Goal: Task Accomplishment & Management: Complete application form

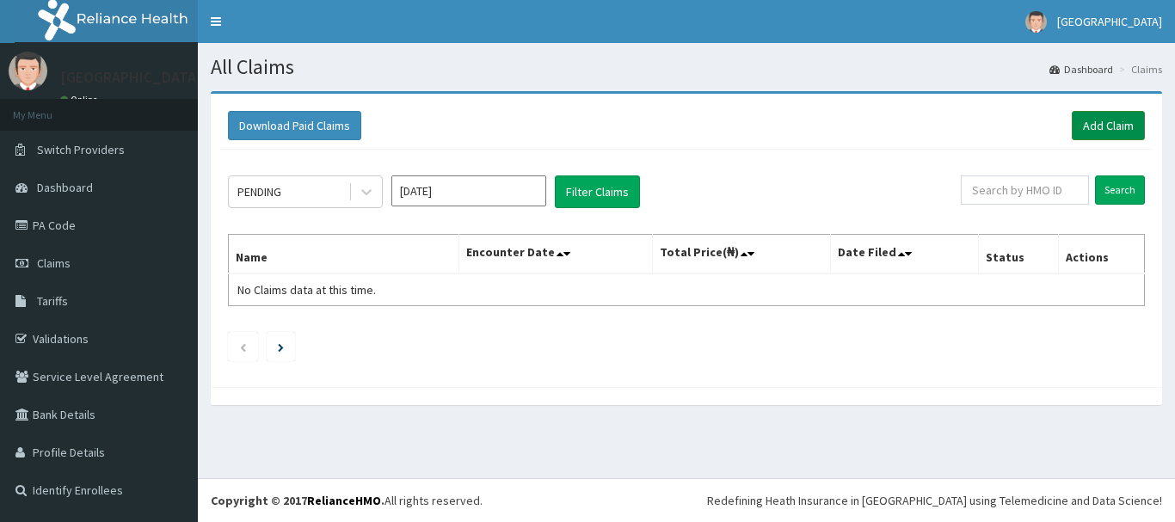
click at [1110, 132] on link "Add Claim" at bounding box center [1108, 125] width 73 height 29
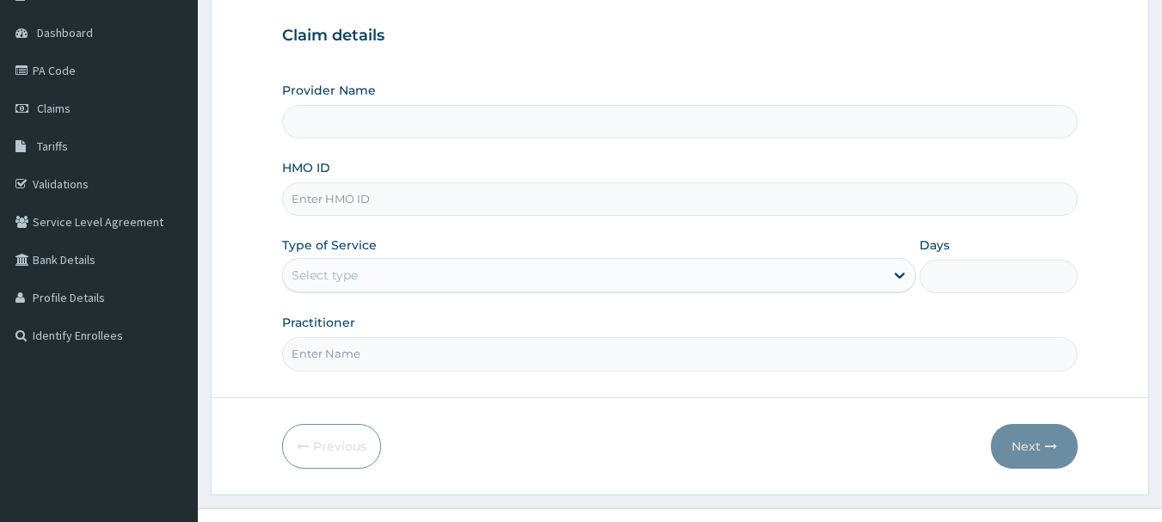
scroll to position [185, 0]
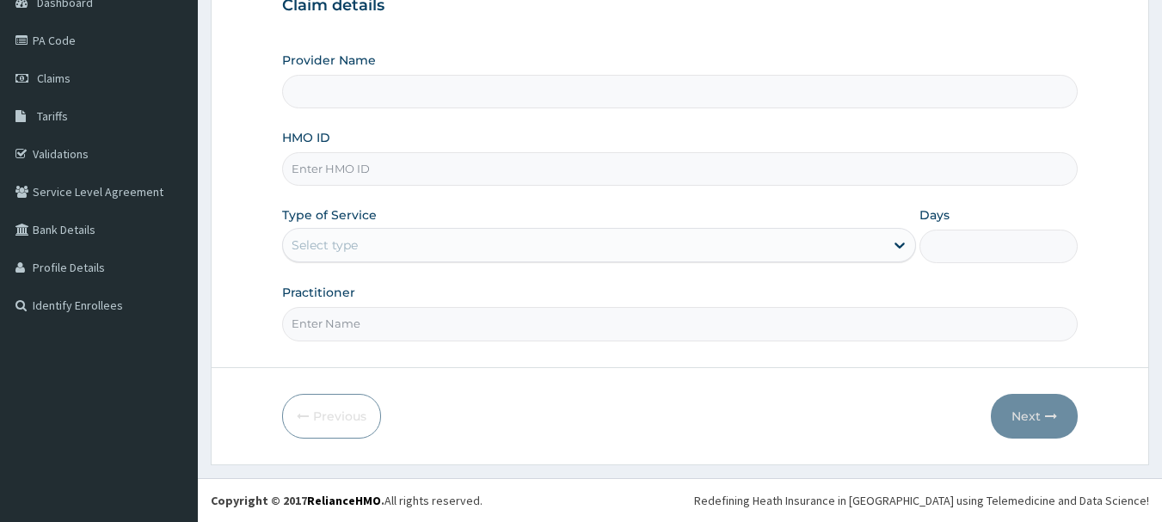
click at [366, 165] on input "HMO ID" at bounding box center [680, 169] width 796 height 34
type input "[GEOGRAPHIC_DATA]"
type input "prn/10079/b"
click at [384, 242] on div "Select type" at bounding box center [583, 245] width 601 height 28
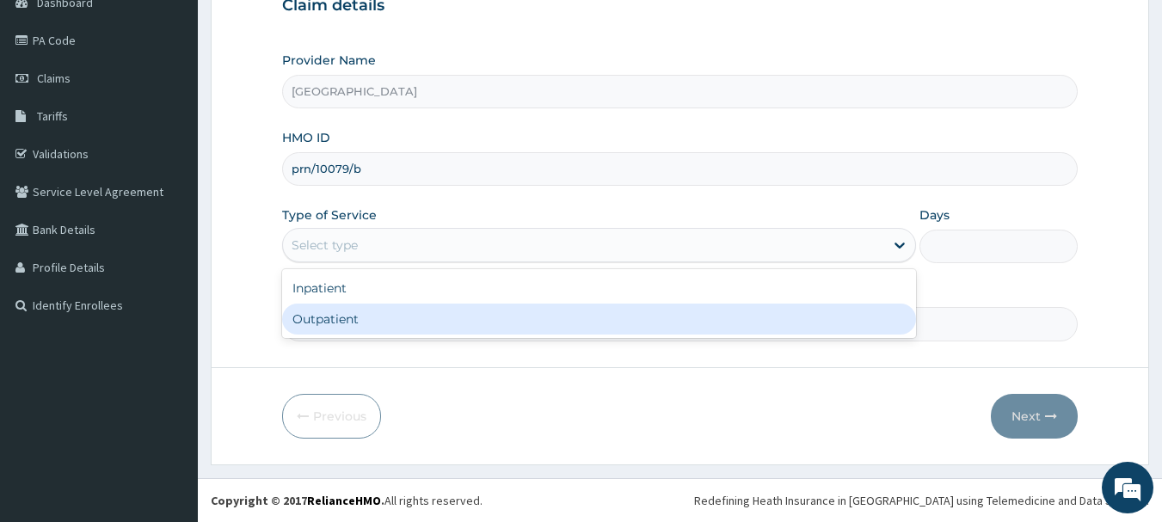
click at [375, 317] on div "Outpatient" at bounding box center [599, 319] width 634 height 31
type input "1"
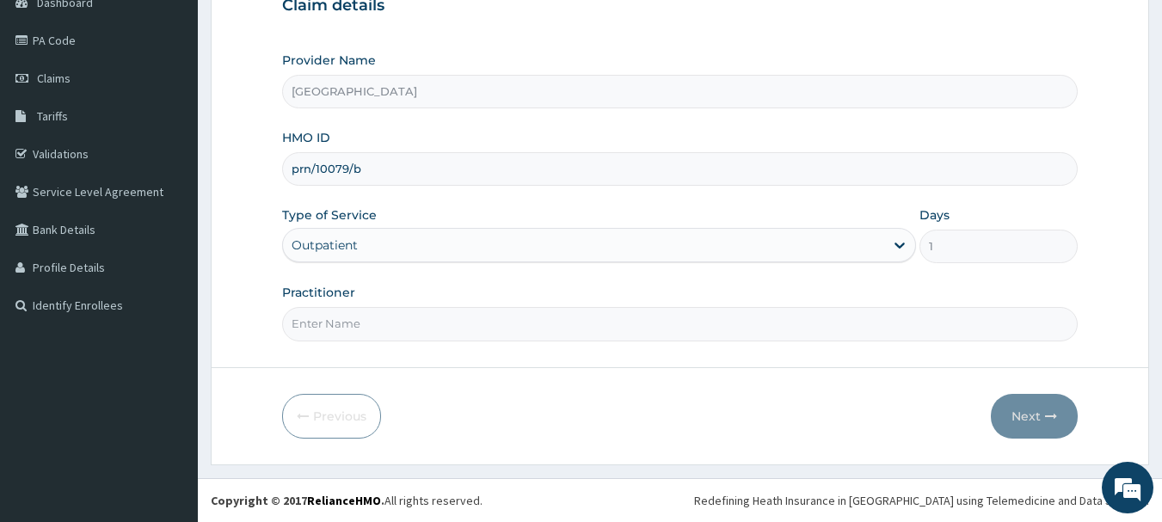
click at [413, 332] on input "Practitioner" at bounding box center [680, 324] width 796 height 34
type input "[PERSON_NAME]"
click at [1043, 413] on button "Next" at bounding box center [1034, 416] width 87 height 45
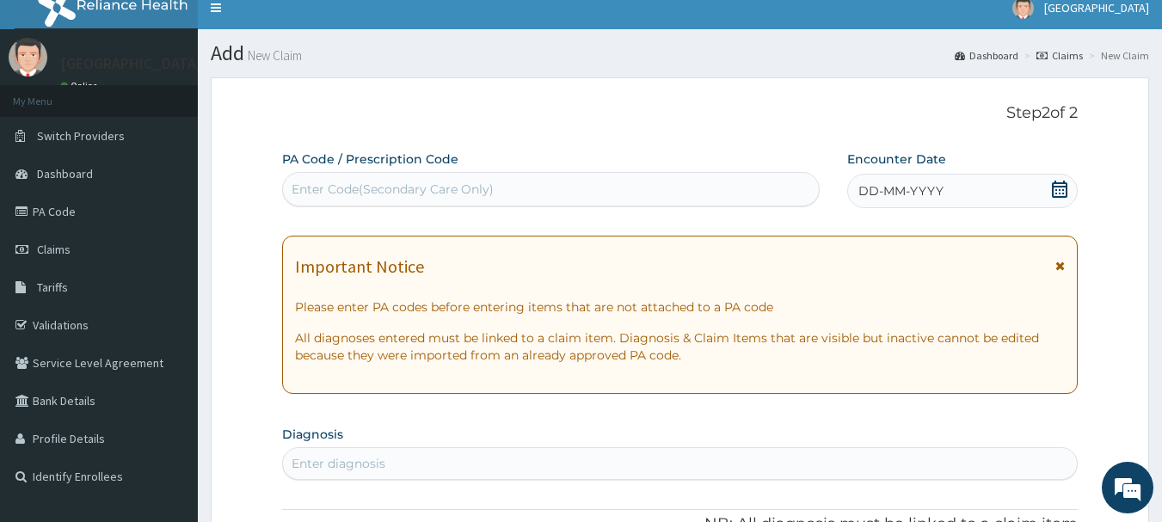
scroll to position [13, 0]
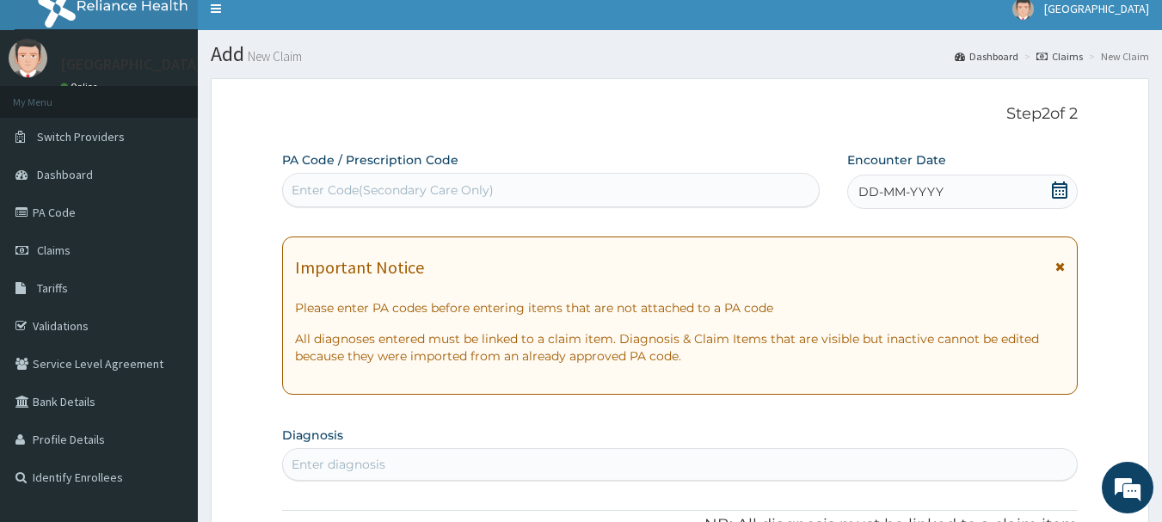
click at [1054, 189] on icon at bounding box center [1059, 189] width 15 height 17
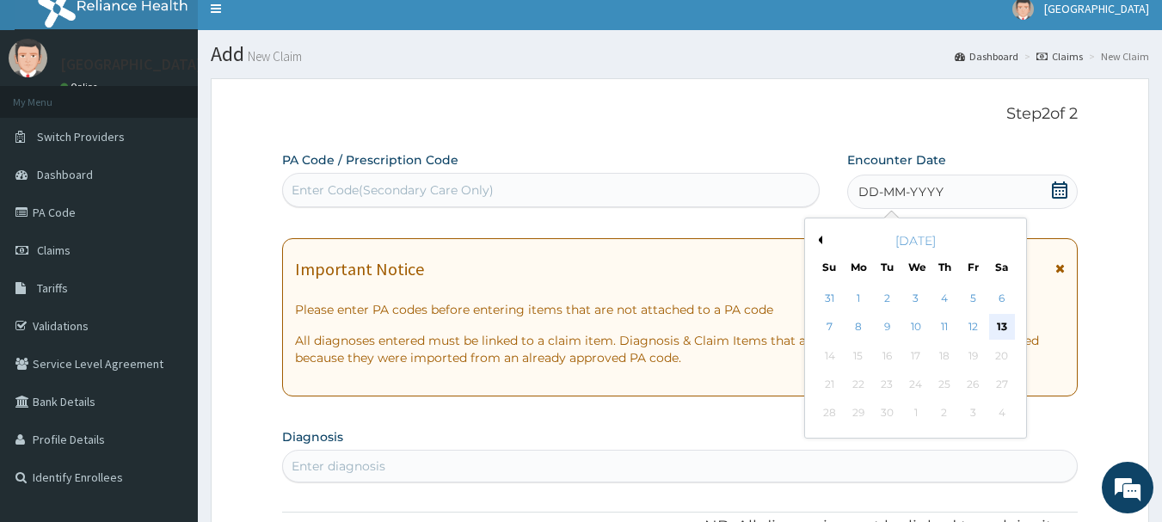
click at [1009, 325] on div "13" at bounding box center [1002, 328] width 26 height 26
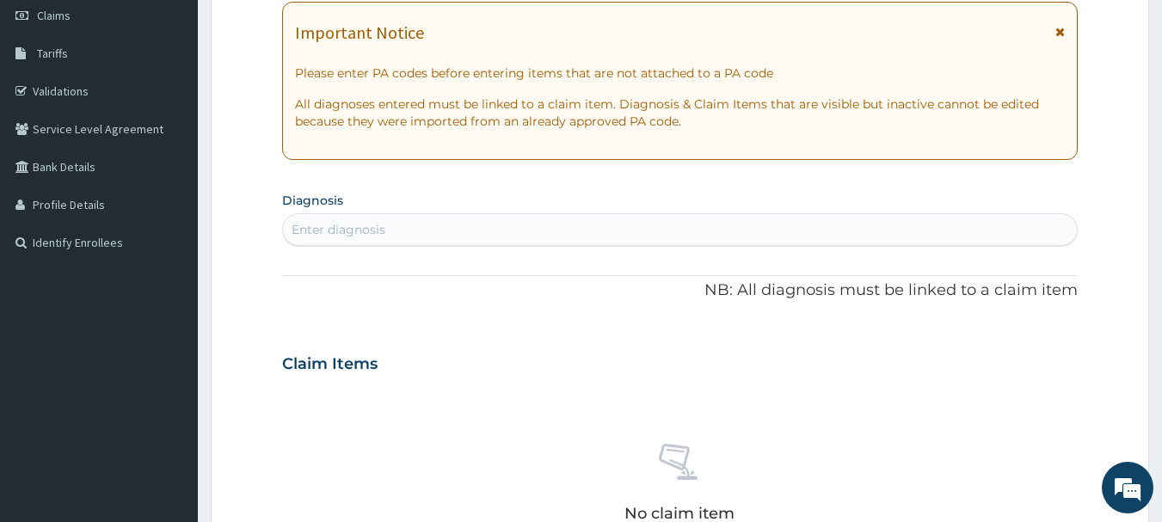
scroll to position [271, 0]
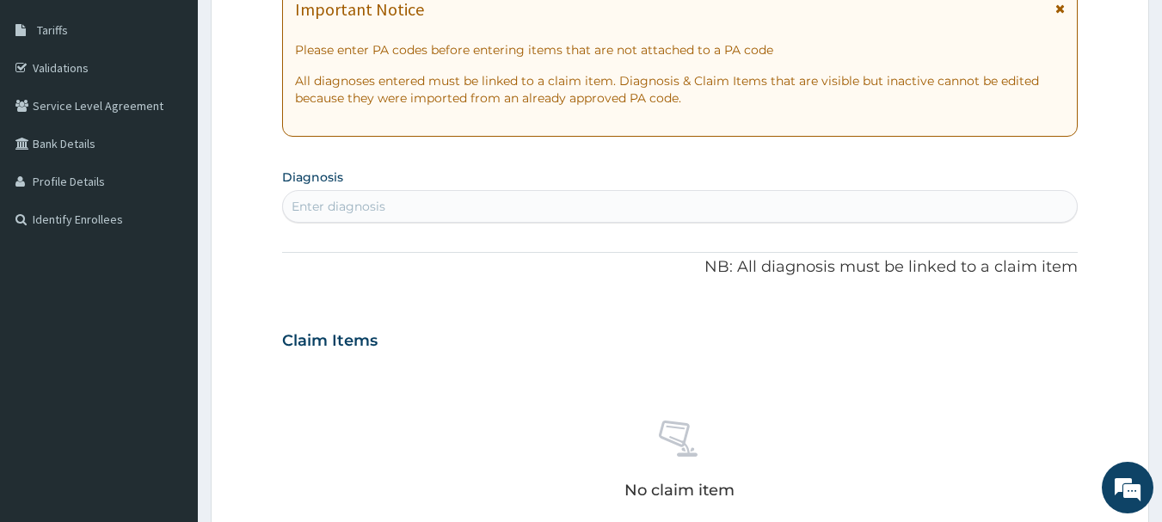
drag, startPoint x: 357, startPoint y: 186, endPoint x: 355, endPoint y: 195, distance: 9.6
click at [357, 186] on section "Diagnosis Enter diagnosis" at bounding box center [680, 193] width 796 height 58
click at [354, 202] on div "Enter diagnosis" at bounding box center [339, 206] width 94 height 17
type input "[MEDICAL_DATA]"
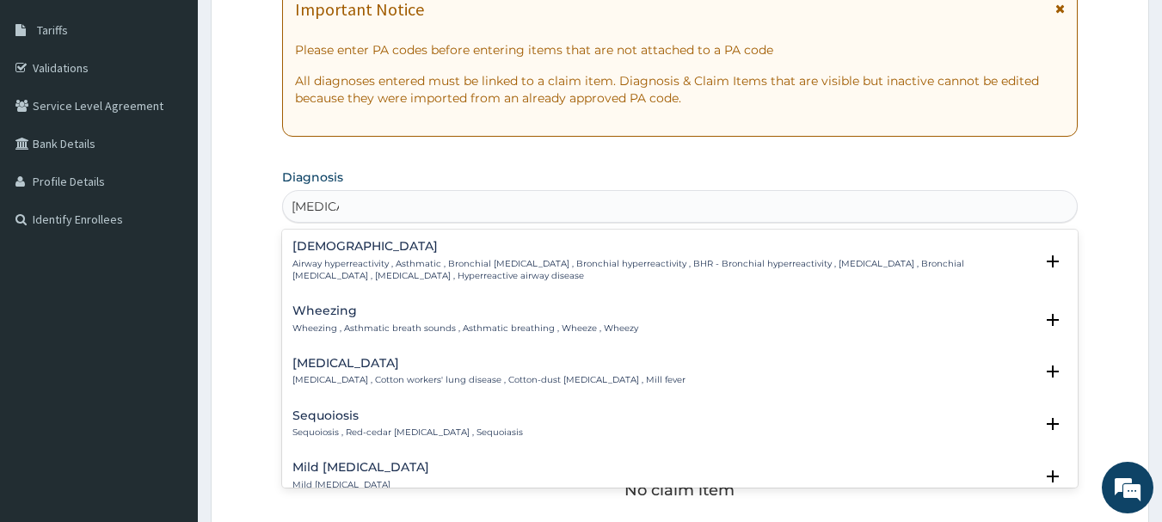
click at [348, 267] on p "Airway hyperreactivity , Asthmatic , Bronchial [MEDICAL_DATA] , Bronchial hyper…" at bounding box center [663, 270] width 742 height 25
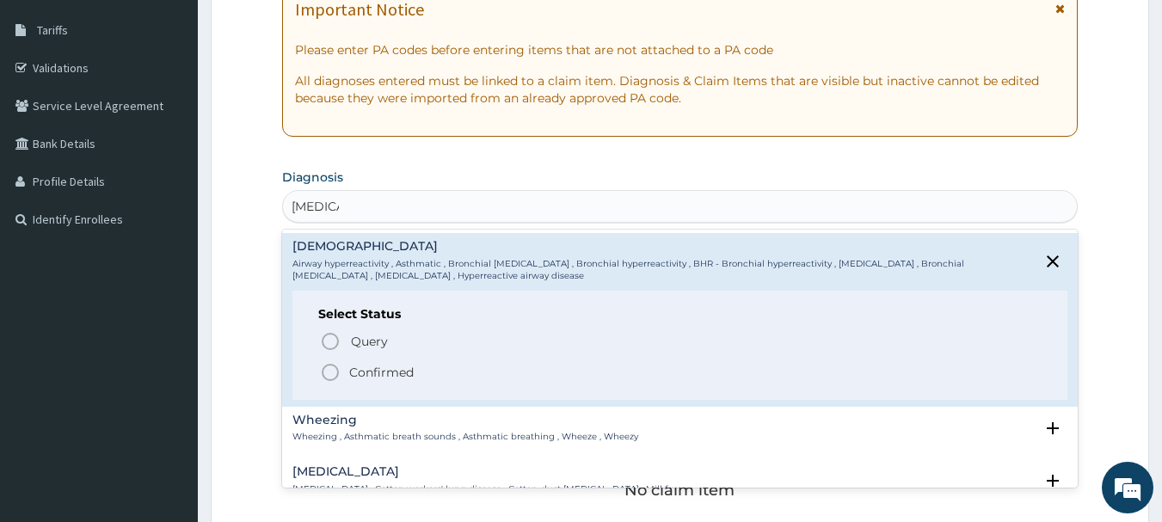
click at [329, 371] on icon "status option filled" at bounding box center [330, 372] width 21 height 21
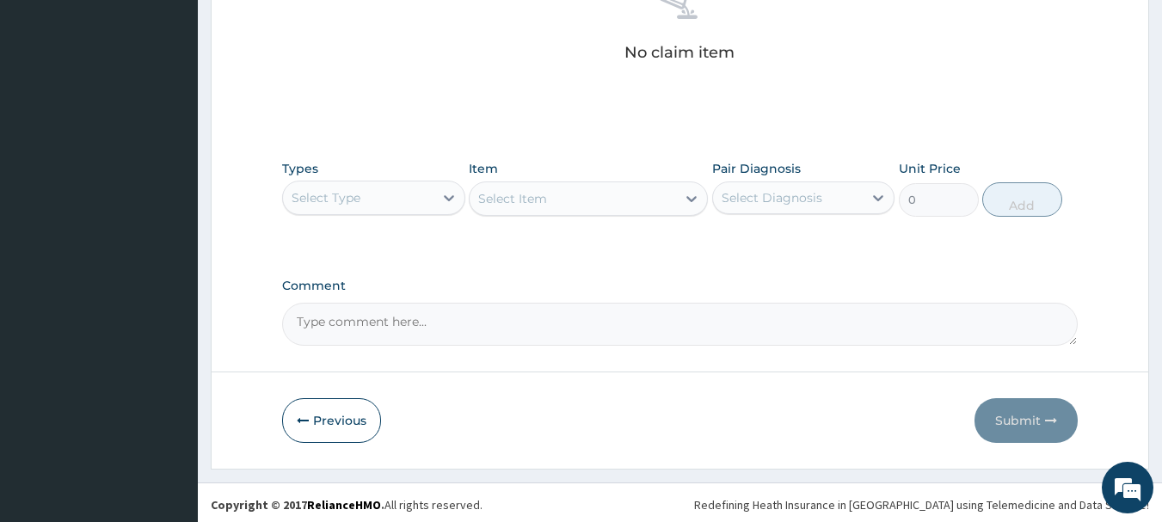
scroll to position [718, 0]
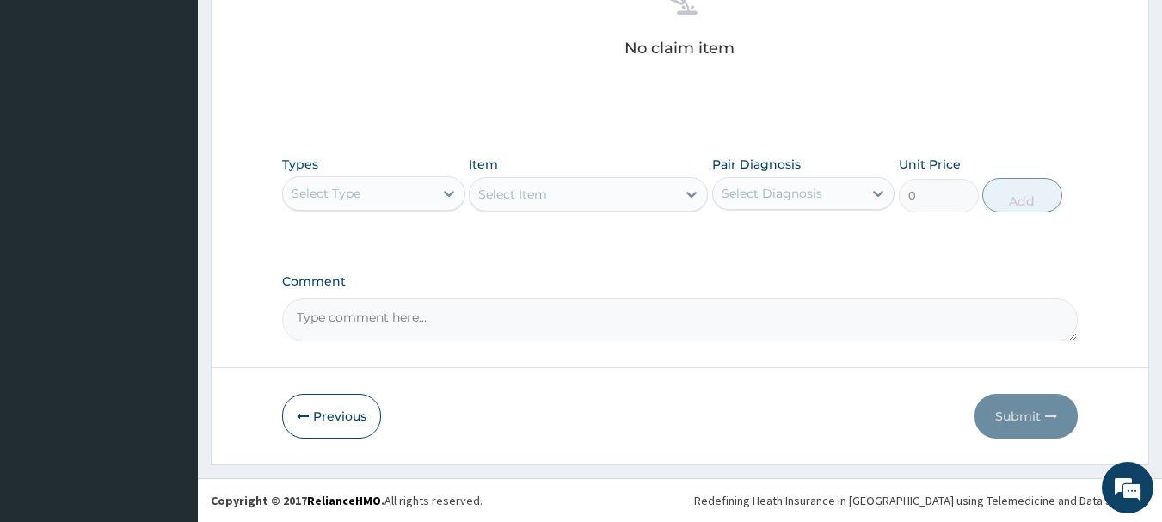
click at [413, 199] on div "Select Type" at bounding box center [358, 194] width 151 height 28
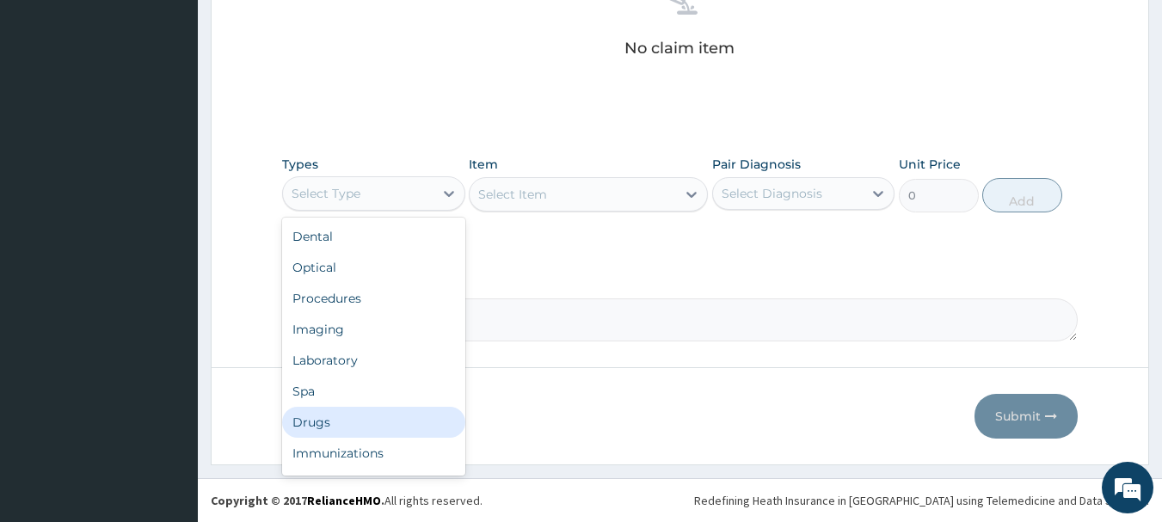
click at [372, 421] on div "Drugs" at bounding box center [373, 422] width 183 height 31
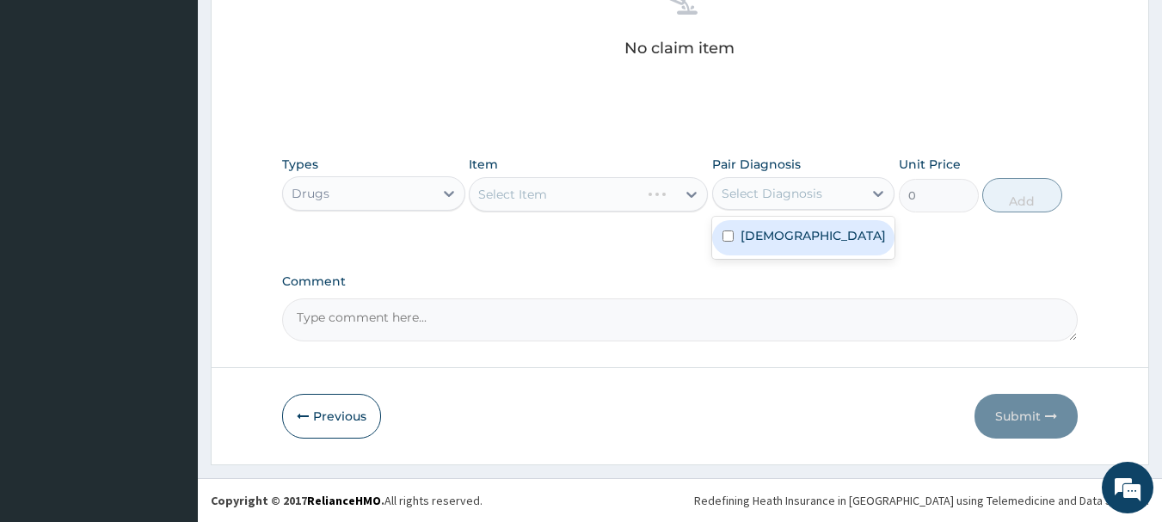
click at [751, 201] on div "Select Diagnosis" at bounding box center [772, 193] width 101 height 17
click at [755, 237] on label "[DEMOGRAPHIC_DATA]" at bounding box center [813, 235] width 145 height 17
checkbox input "true"
click at [578, 198] on div "Select Item" at bounding box center [588, 194] width 239 height 34
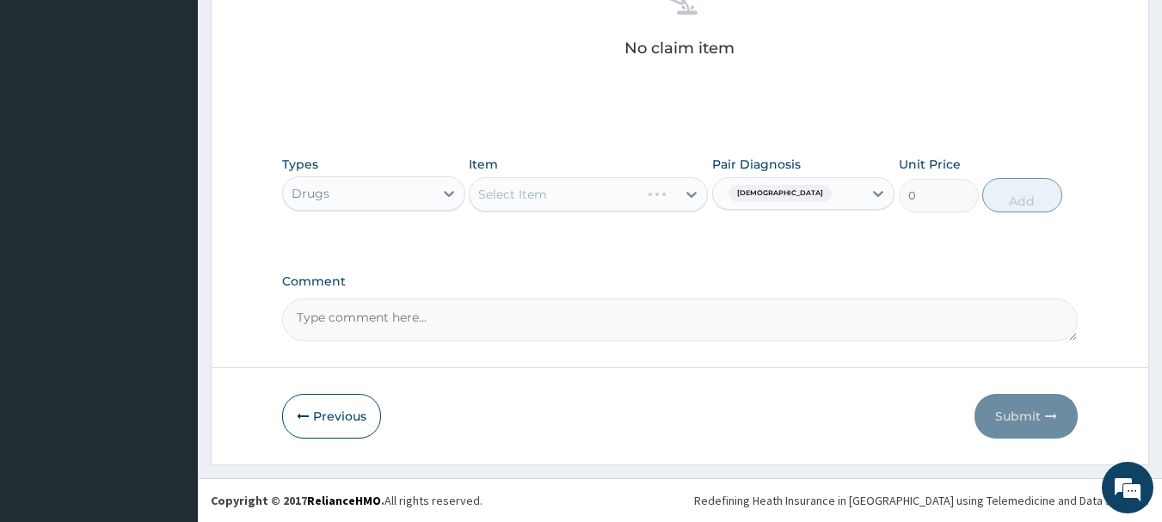
click at [575, 192] on div "Select Item" at bounding box center [588, 194] width 239 height 34
click at [602, 202] on div "Select Item" at bounding box center [573, 195] width 206 height 28
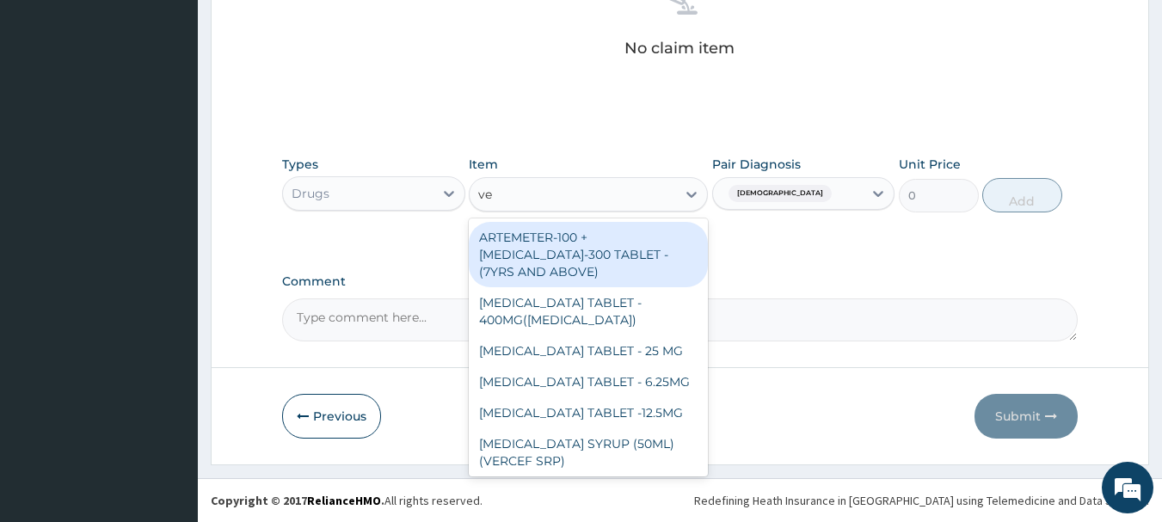
type input "v"
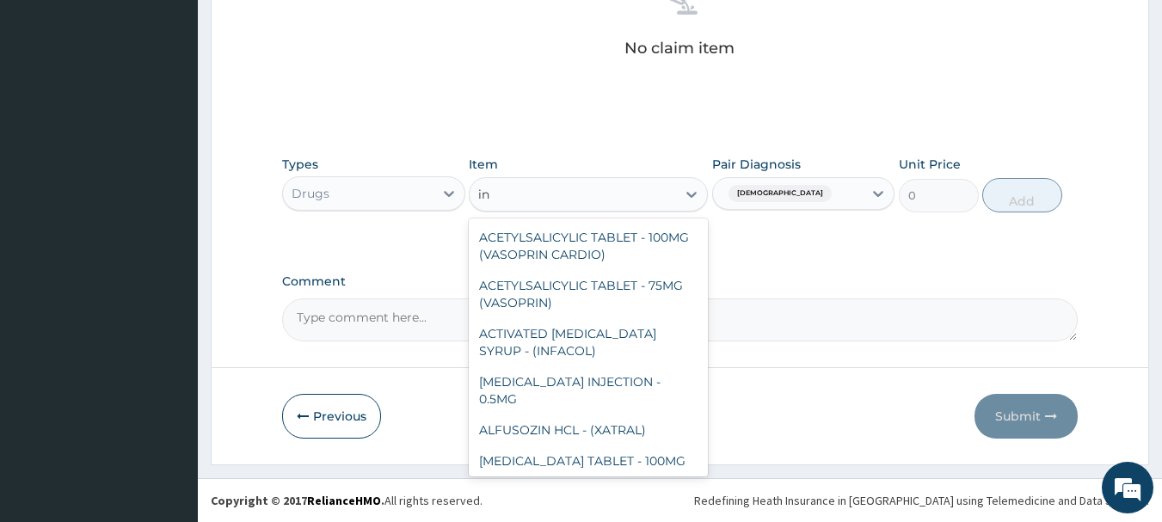
type input "[MEDICAL_DATA]"
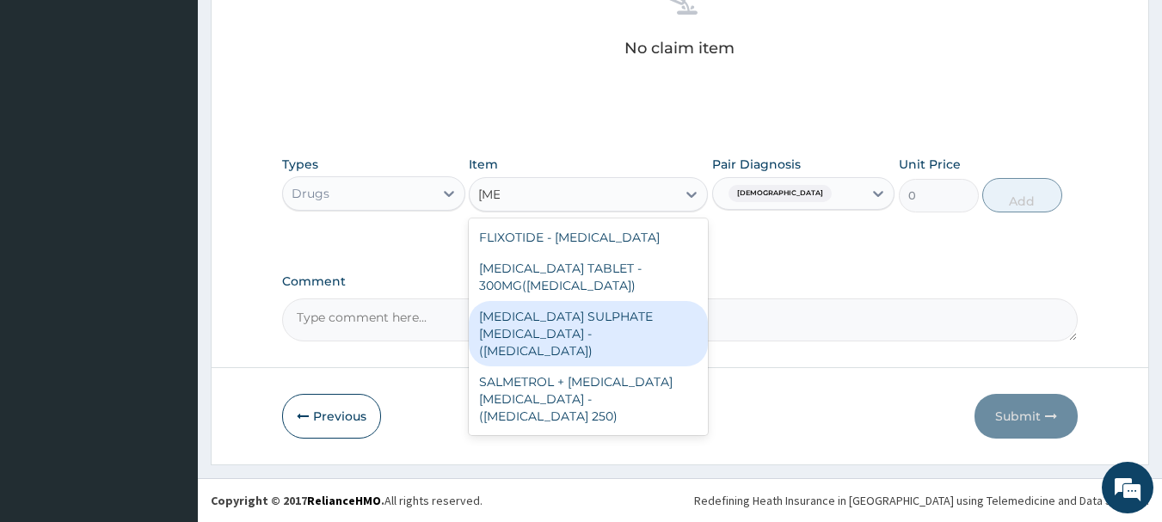
click at [650, 301] on div "[MEDICAL_DATA] SULPHATE [MEDICAL_DATA] - ([MEDICAL_DATA])" at bounding box center [588, 333] width 239 height 65
type input "4480"
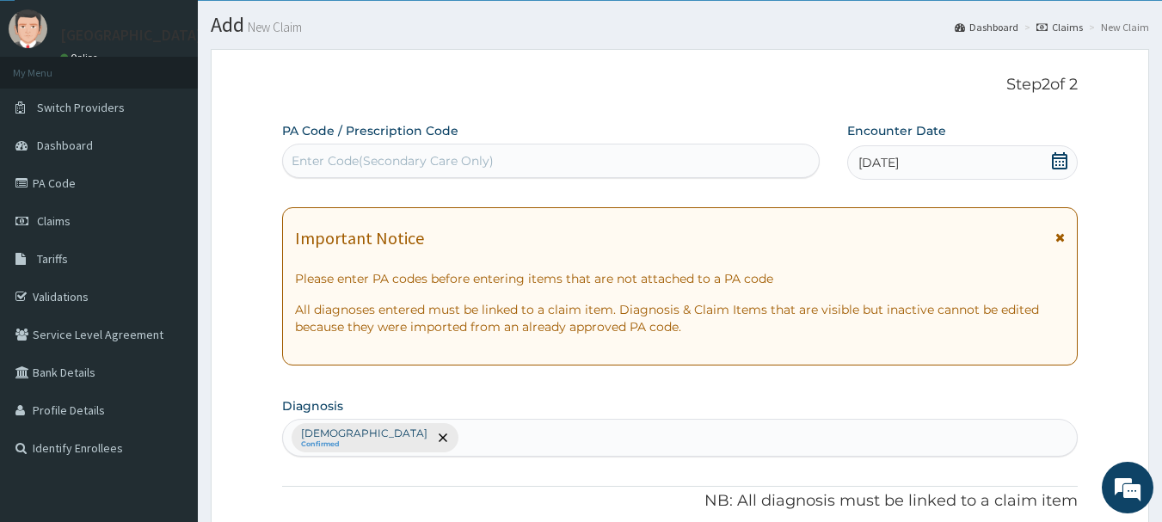
scroll to position [0, 0]
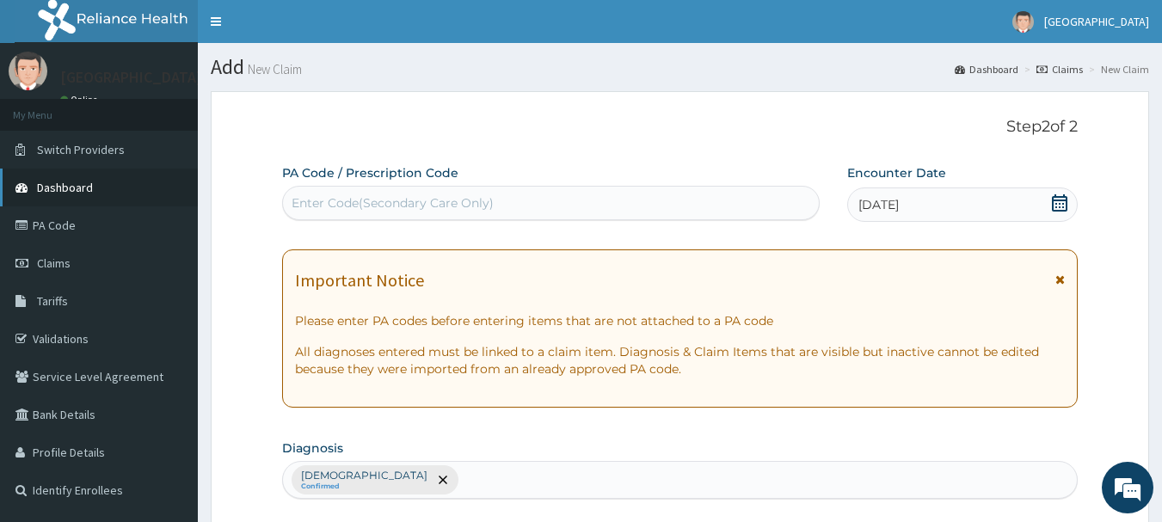
click at [108, 190] on link "Dashboard" at bounding box center [99, 188] width 198 height 38
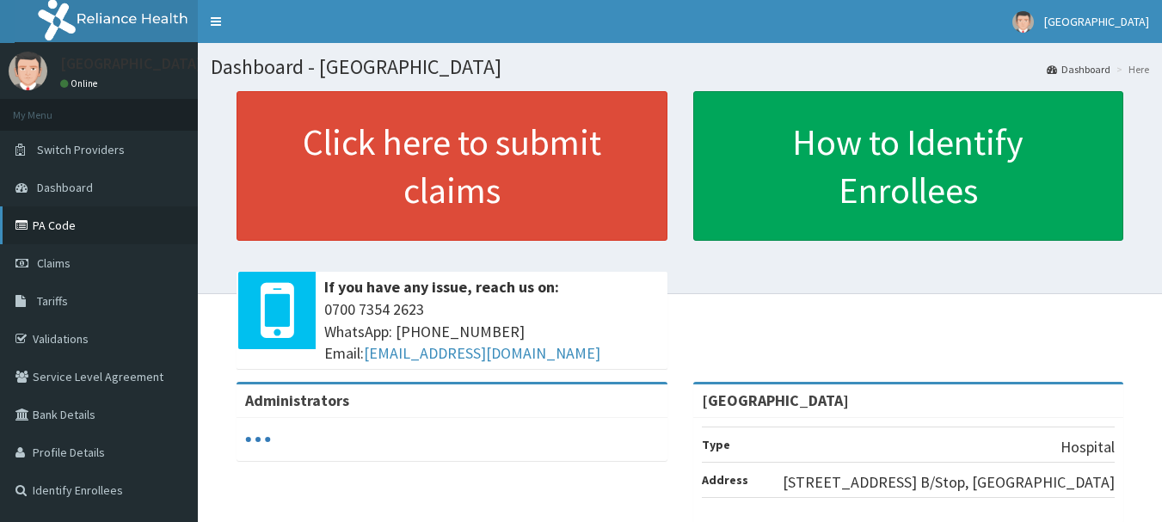
click at [58, 230] on link "PA Code" at bounding box center [99, 225] width 198 height 38
